Goal: Transaction & Acquisition: Subscribe to service/newsletter

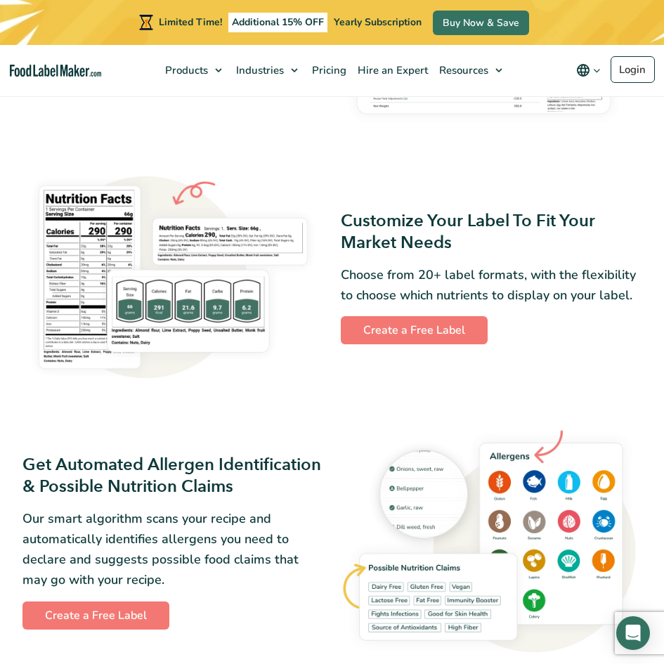
scroll to position [733, 0]
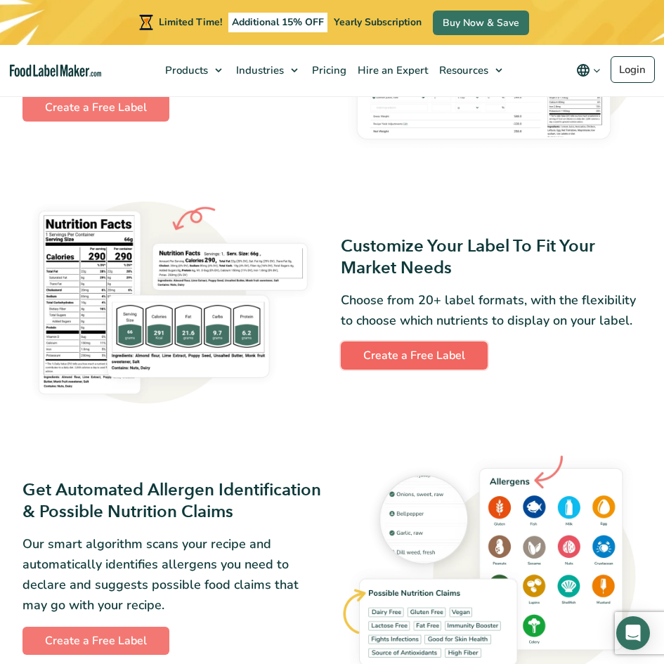
click at [427, 355] on link "Create a Free Label" at bounding box center [414, 355] width 147 height 28
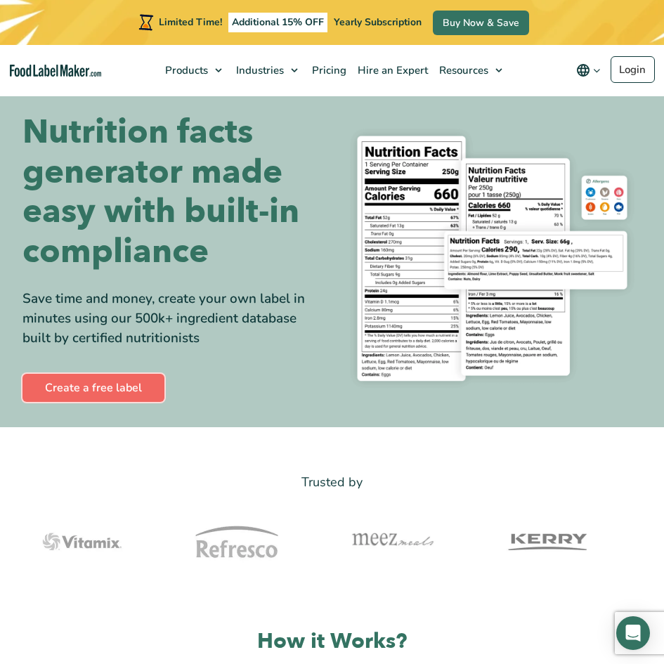
click at [77, 389] on link "Create a free label" at bounding box center [93, 388] width 142 height 28
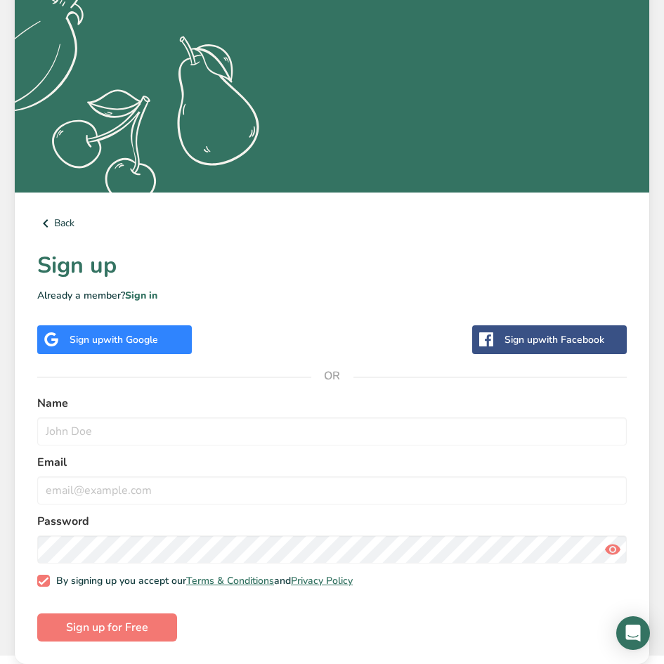
scroll to position [267, 0]
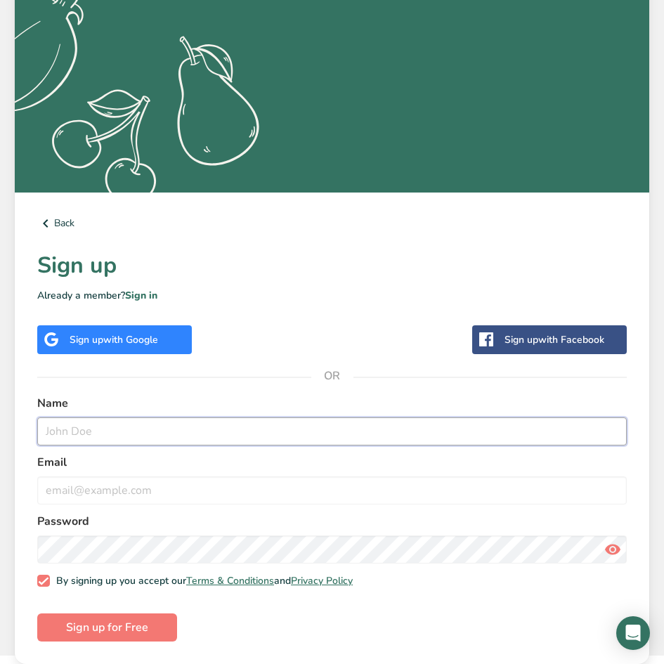
click at [174, 429] on input "text" at bounding box center [331, 431] width 589 height 28
type input "Salwa"
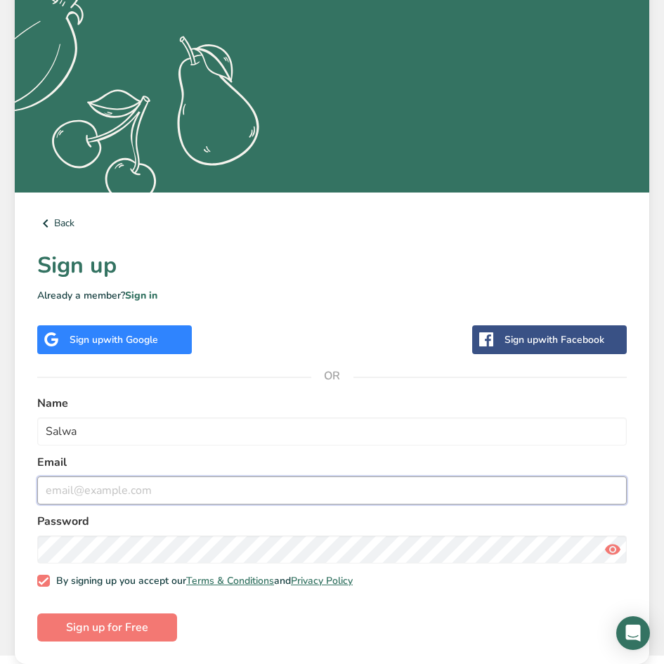
click at [223, 492] on input "email" at bounding box center [331, 490] width 589 height 28
type input "[EMAIL_ADDRESS][DOMAIN_NAME]"
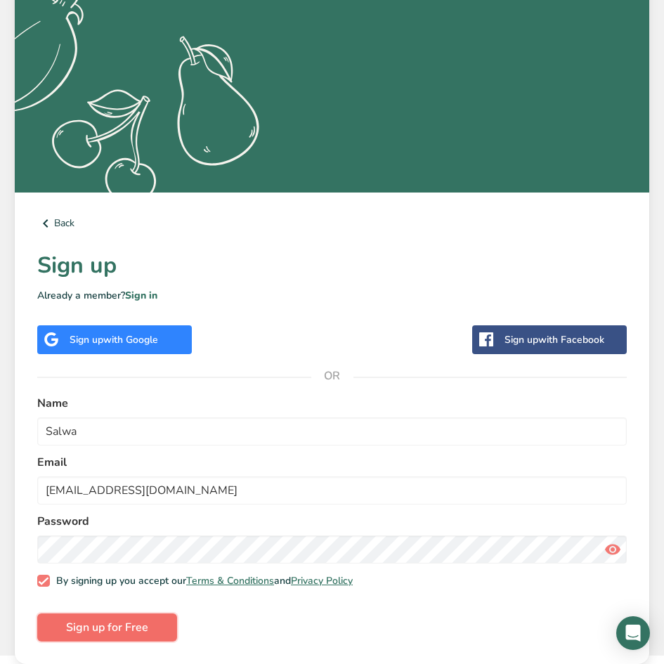
click at [152, 619] on button "Sign up for Free" at bounding box center [107, 627] width 140 height 28
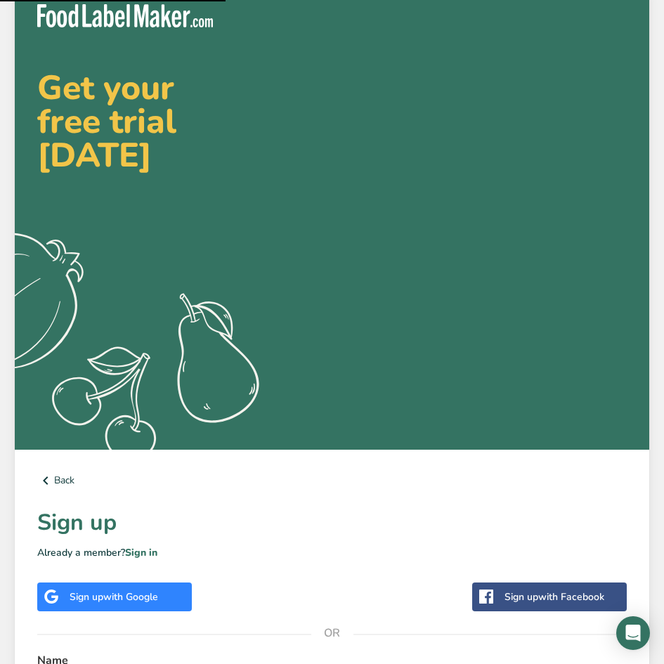
scroll to position [0, 0]
